Goal: Information Seeking & Learning: Learn about a topic

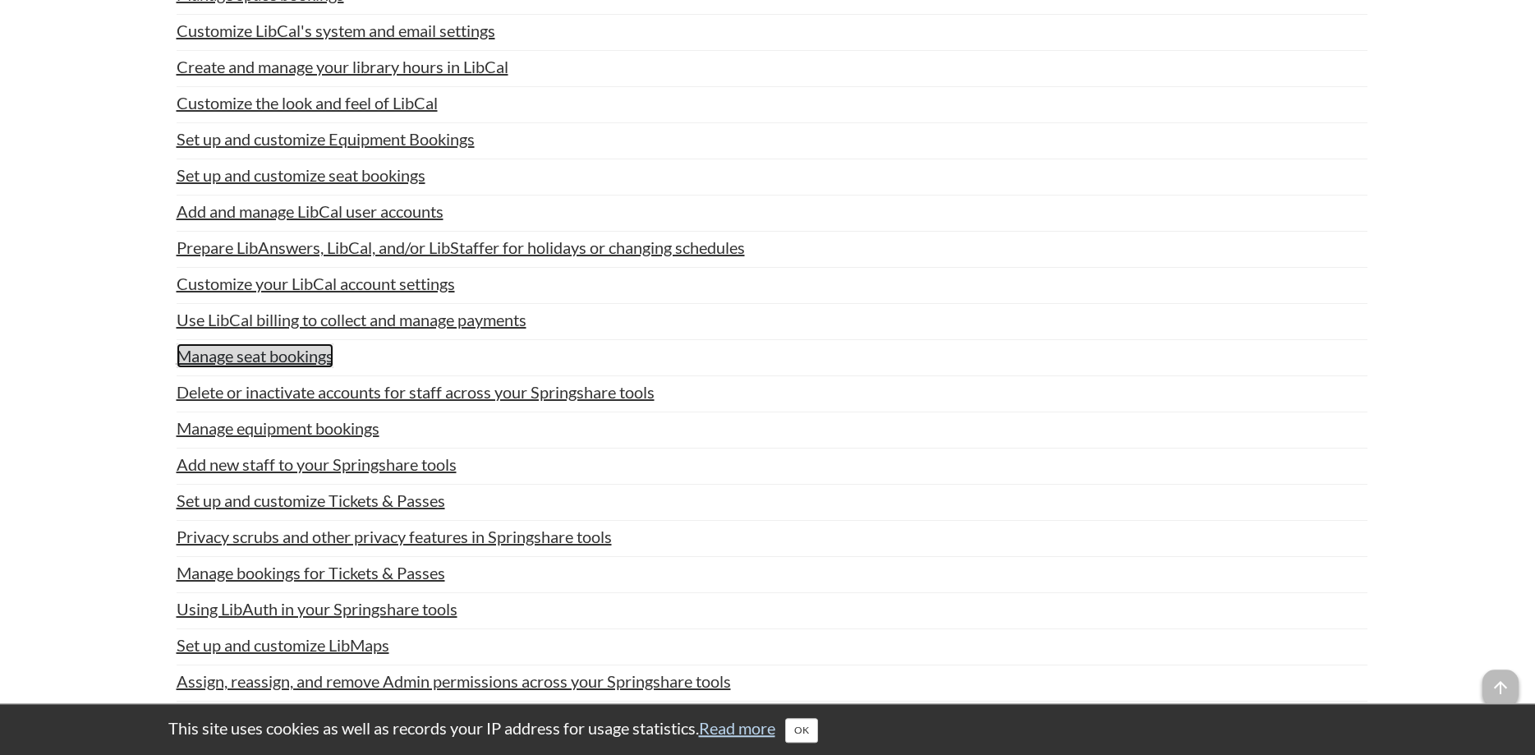
scroll to position [3685, 0]
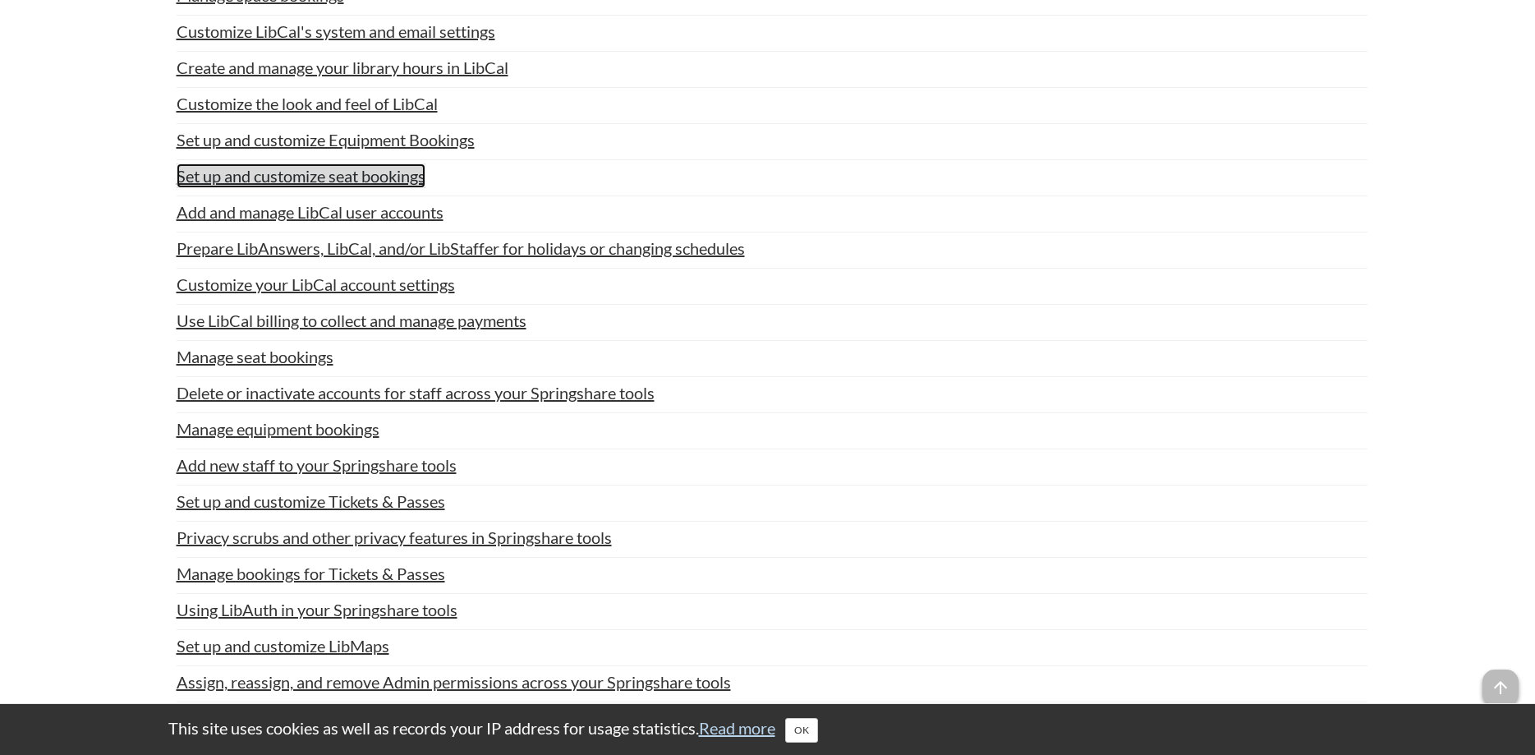
click at [380, 188] on link "Set up and customize seat bookings" at bounding box center [301, 175] width 249 height 25
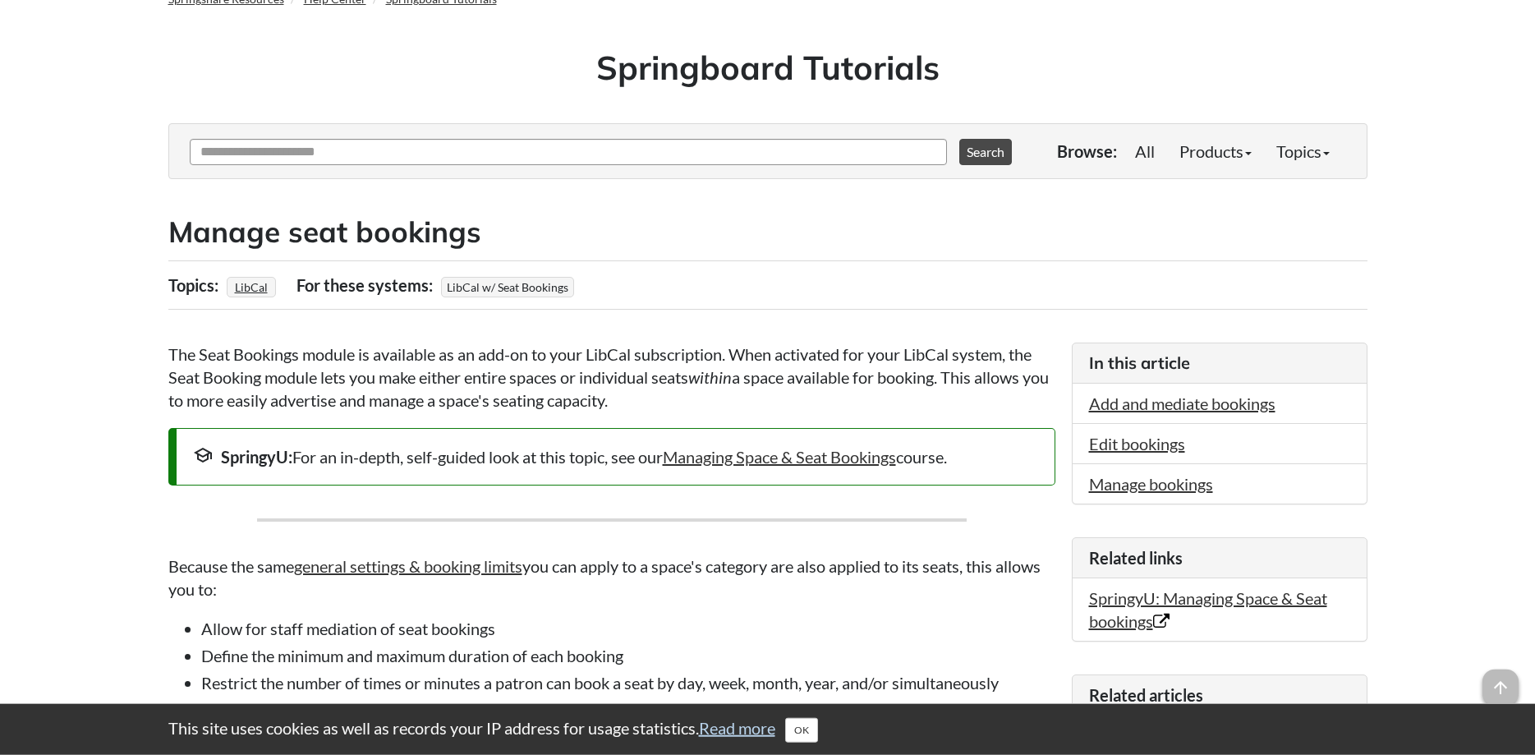
scroll to position [335, 0]
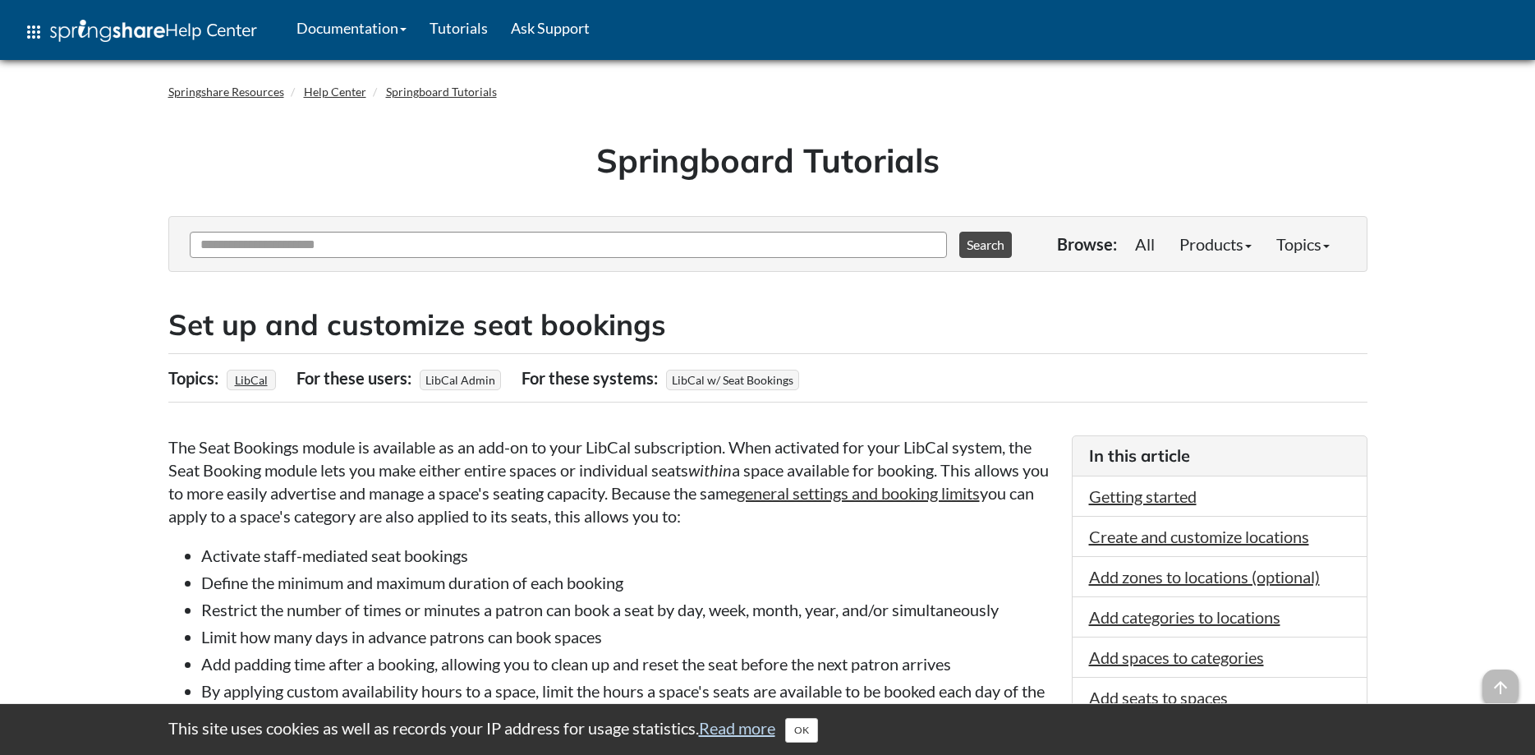
scroll to position [84, 0]
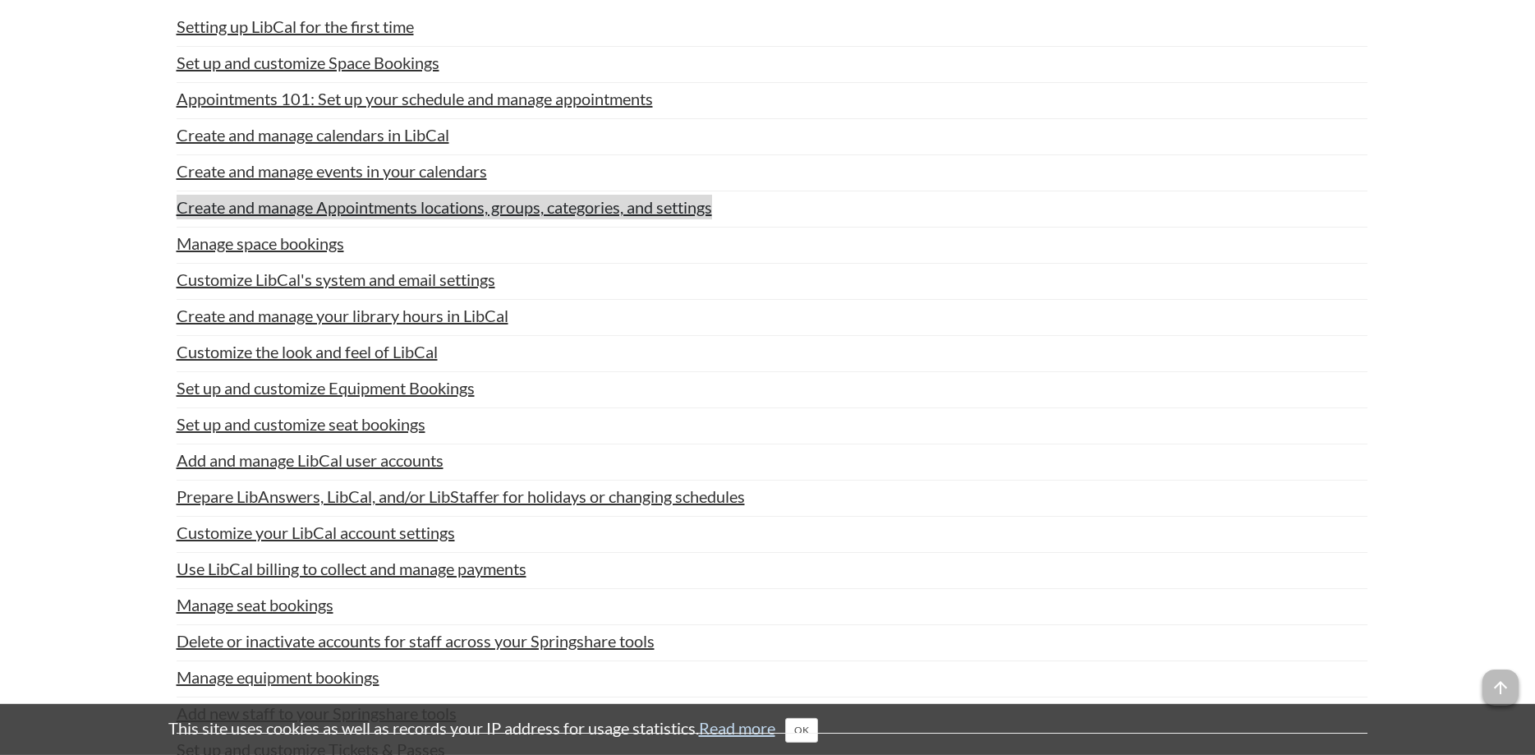
scroll to position [3434, 0]
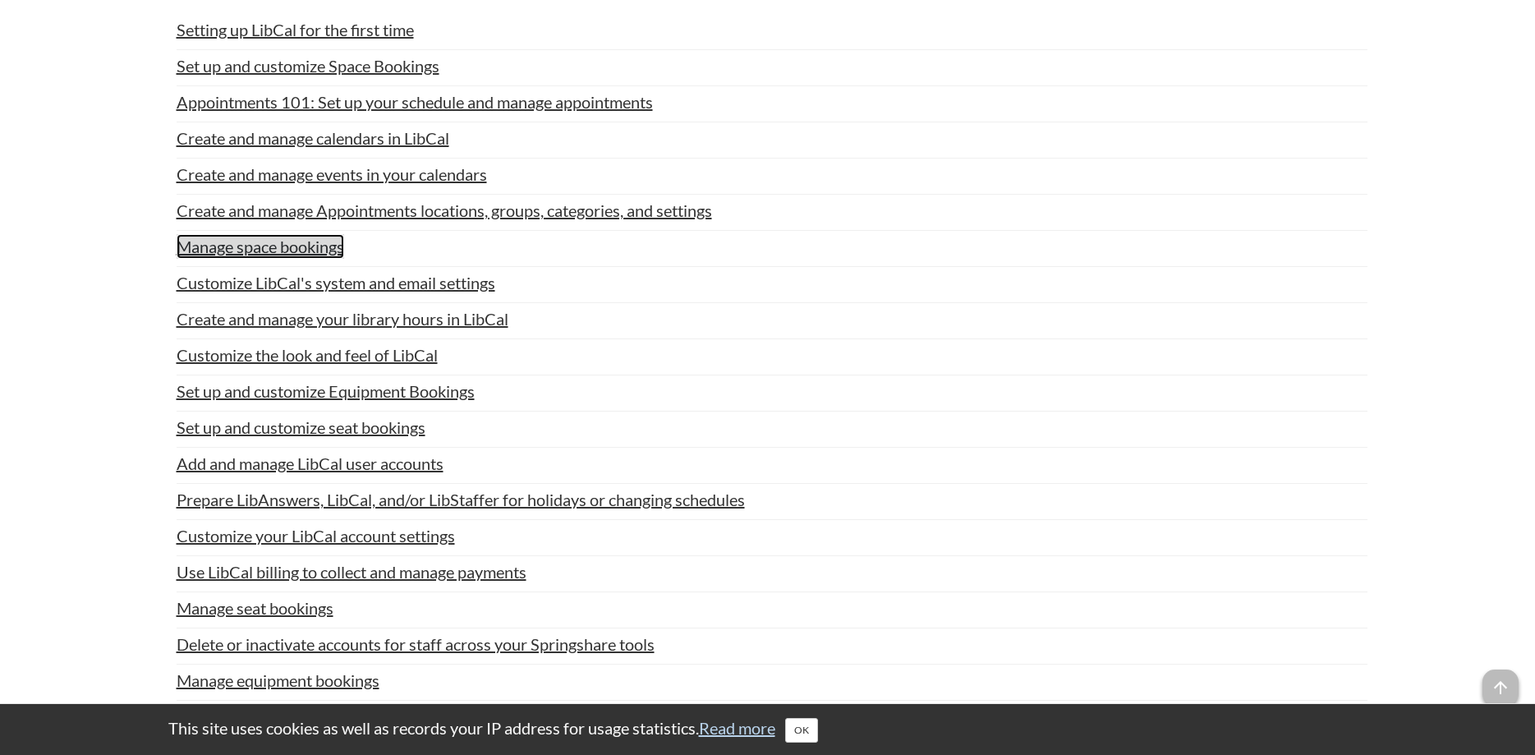
click at [287, 259] on link "Manage space bookings" at bounding box center [260, 246] width 167 height 25
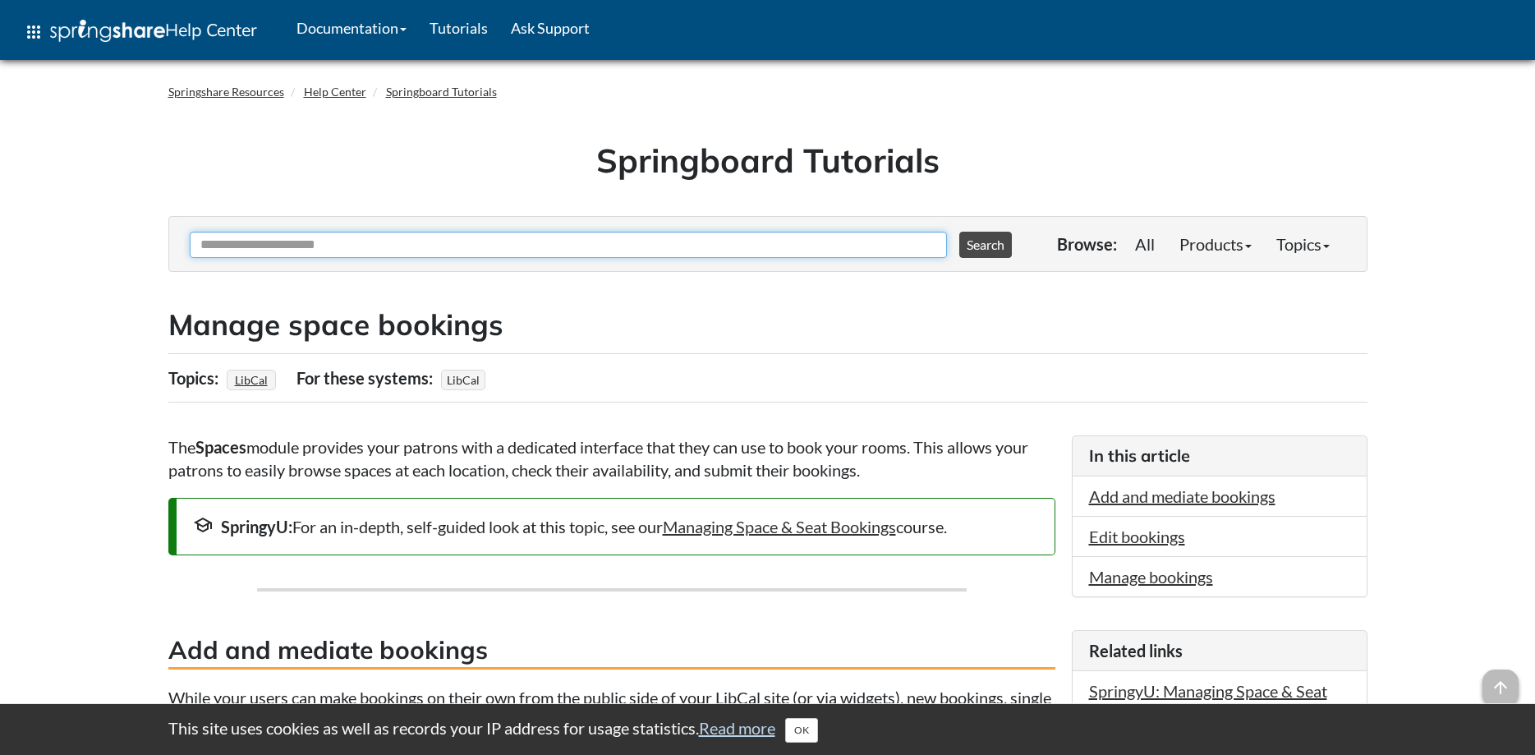
click at [532, 245] on input "Ask Another Question" at bounding box center [568, 245] width 757 height 26
type input "*******"
click at [959, 232] on button "Search" at bounding box center [985, 245] width 53 height 26
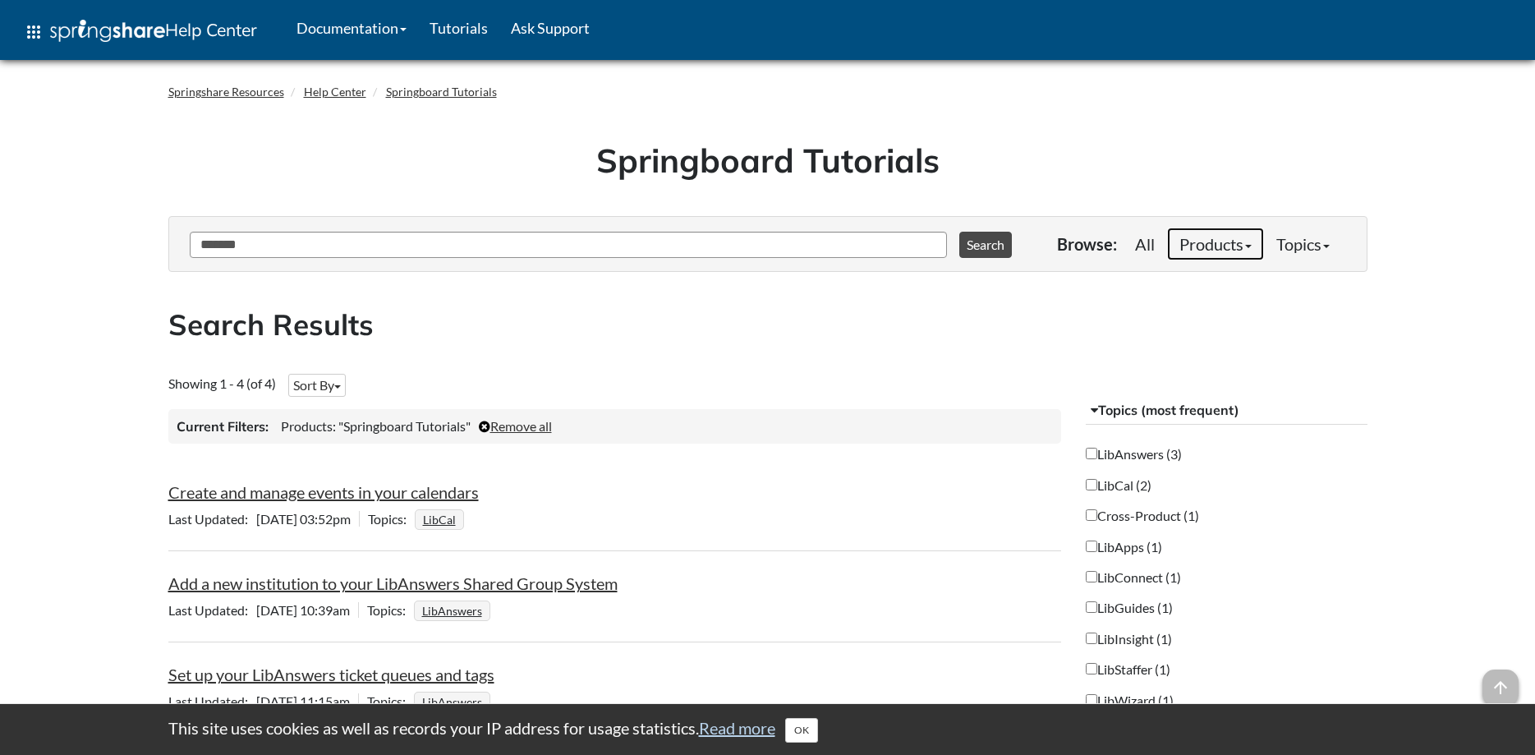
click at [1232, 241] on link "Products" at bounding box center [1215, 243] width 97 height 33
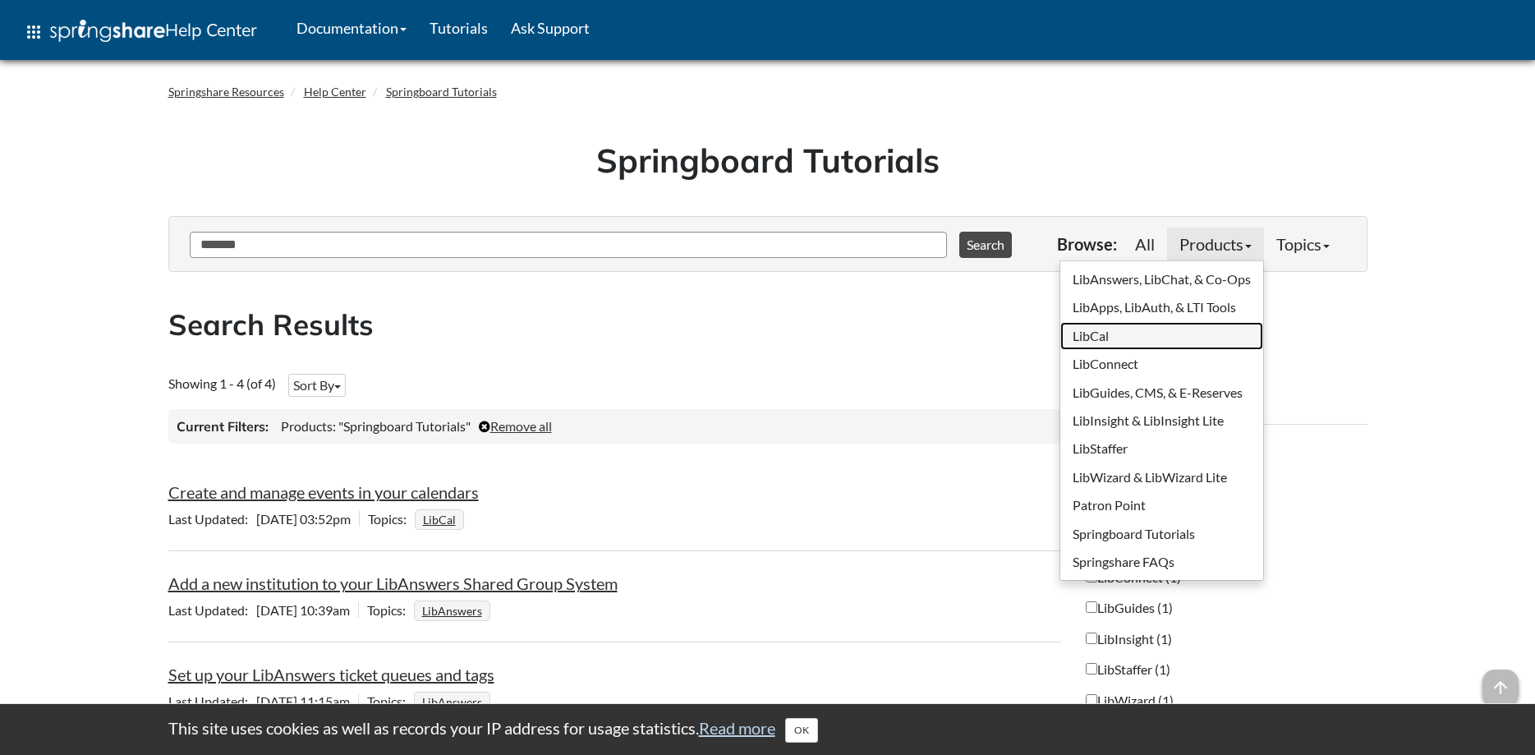
click at [1104, 333] on link "LibCal" at bounding box center [1161, 336] width 203 height 28
